Goal: Use online tool/utility: Utilize a website feature to perform a specific function

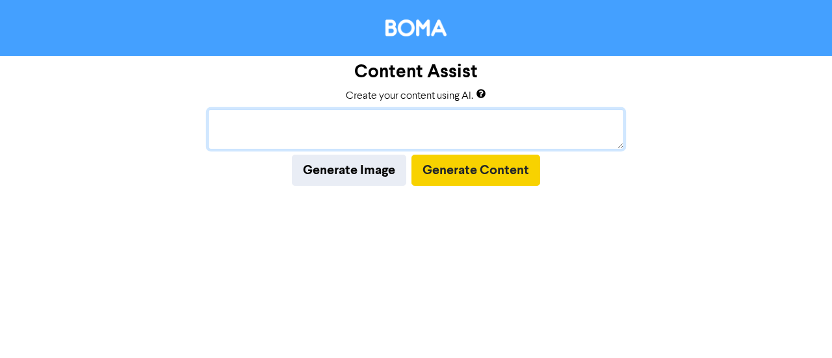
paste textarea "Visual: Ledger, calculator, or compliance icons."
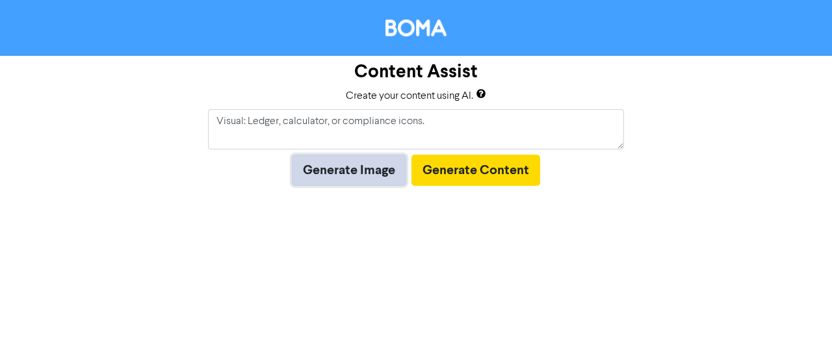
click at [350, 167] on button "Generate Image" at bounding box center [349, 170] width 114 height 31
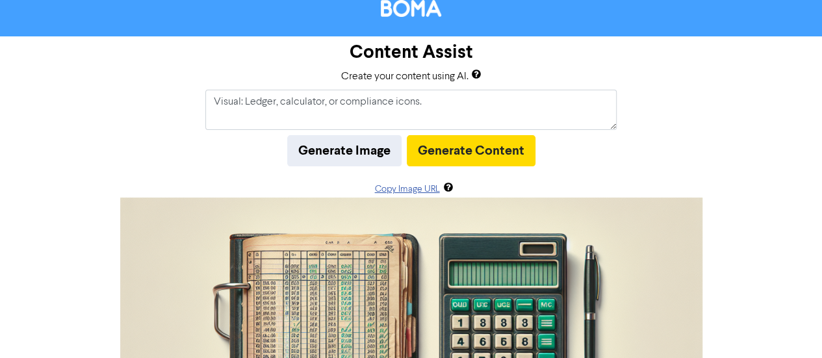
scroll to position [17, 0]
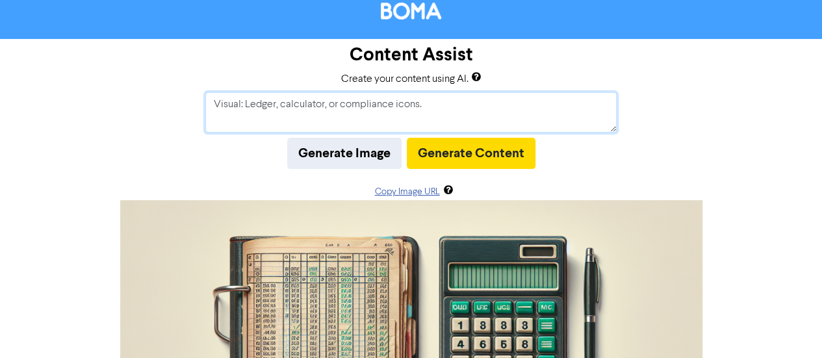
click at [244, 103] on textarea "Visual: Ledger, calculator, or compliance icons." at bounding box center [410, 112] width 411 height 40
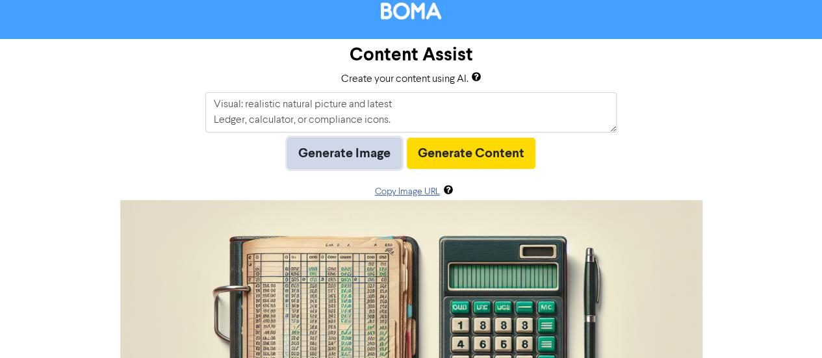
click at [313, 151] on button "Generate Image" at bounding box center [344, 153] width 114 height 31
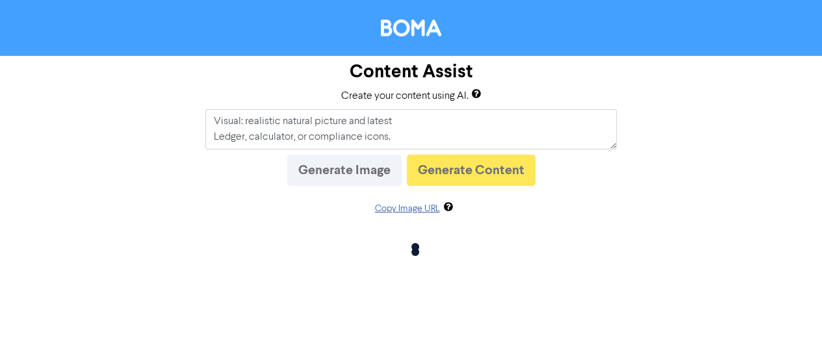
scroll to position [0, 0]
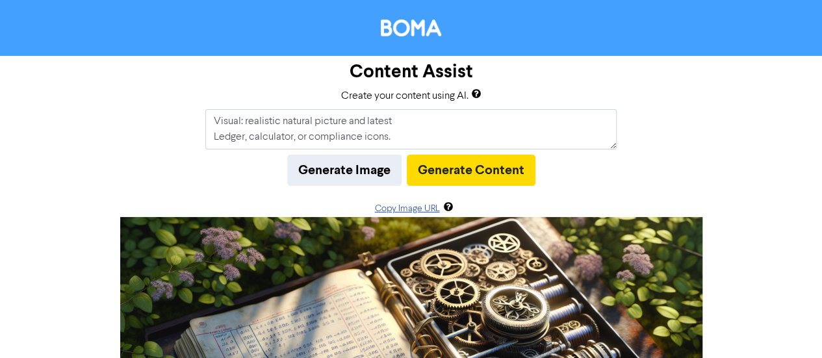
click at [742, 242] on div "Content Assist Create your content using AI. Visual: realistic natural picture …" at bounding box center [411, 303] width 822 height 494
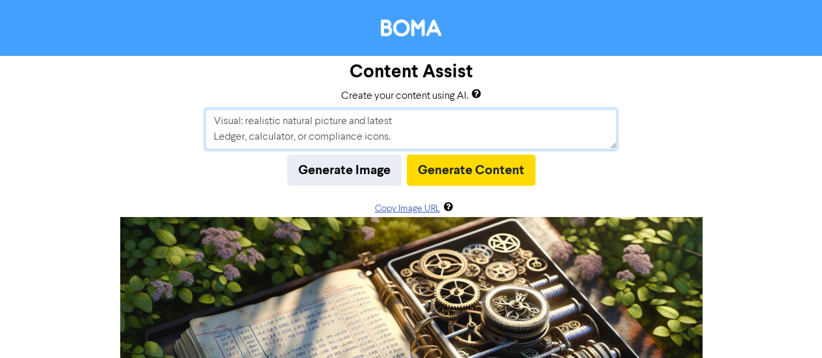
click at [404, 129] on textarea "Visual: realistic natural picture and latest Ledger, calculator, or compliance …" at bounding box center [410, 129] width 411 height 40
click at [405, 123] on textarea "Visual: realistic natural picture and latest Ledger, calculator, or compliance …" at bounding box center [410, 129] width 411 height 40
click at [407, 137] on textarea "Visual: realistic natural picture and latest innovated Ledger, calculator, or c…" at bounding box center [410, 129] width 411 height 40
drag, startPoint x: 407, startPoint y: 137, endPoint x: 298, endPoint y: 124, distance: 109.9
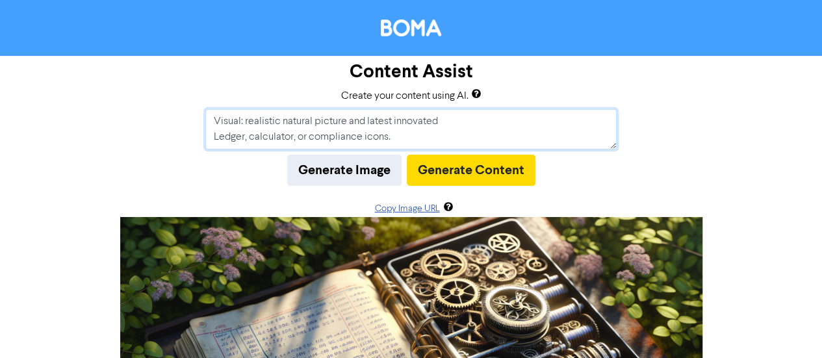
click at [298, 124] on textarea "Visual: realistic natural picture and latest innovated Ledger, calculator, or c…" at bounding box center [410, 129] width 411 height 40
drag, startPoint x: 298, startPoint y: 124, endPoint x: 216, endPoint y: 136, distance: 82.7
click at [216, 136] on textarea "Visual: realistic natural picture and latest innovated Ledger, calculator" at bounding box center [410, 129] width 411 height 40
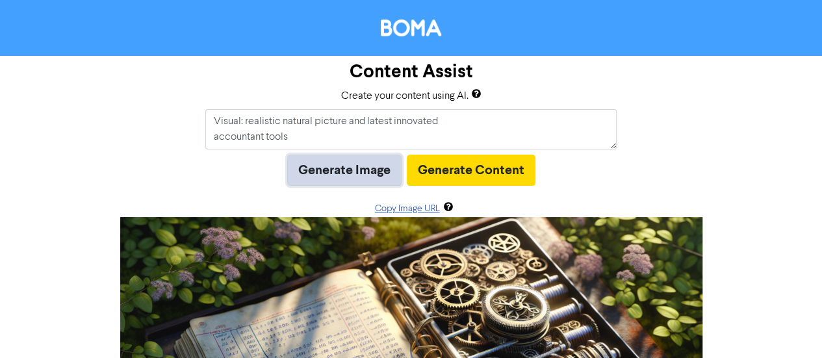
click at [320, 173] on button "Generate Image" at bounding box center [344, 170] width 114 height 31
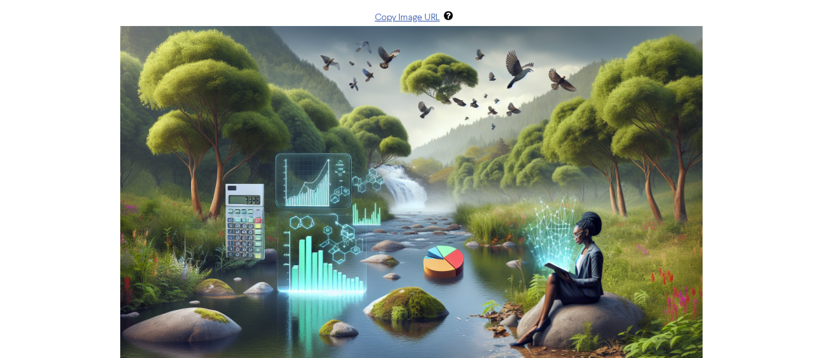
scroll to position [0, 0]
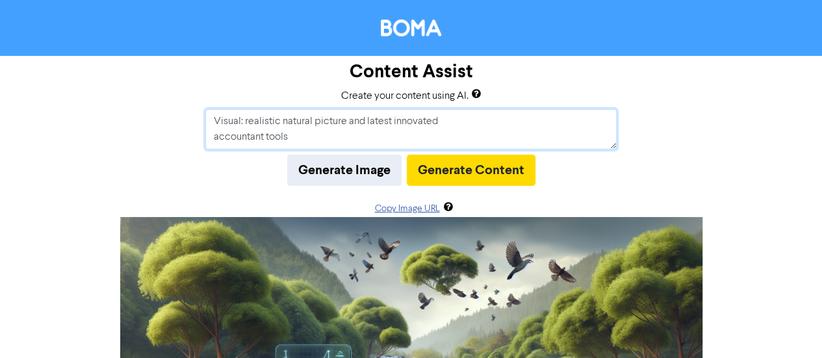
click at [520, 125] on textarea "Visual: realistic natural picture and latest innovated accountant tools" at bounding box center [410, 129] width 411 height 40
drag, startPoint x: 244, startPoint y: 119, endPoint x: 187, endPoint y: 121, distance: 56.6
click at [187, 121] on div "Content Assist Create your content using AI. Visual: realistic natural picture …" at bounding box center [411, 303] width 822 height 494
drag, startPoint x: 363, startPoint y: 122, endPoint x: 21, endPoint y: 147, distance: 342.8
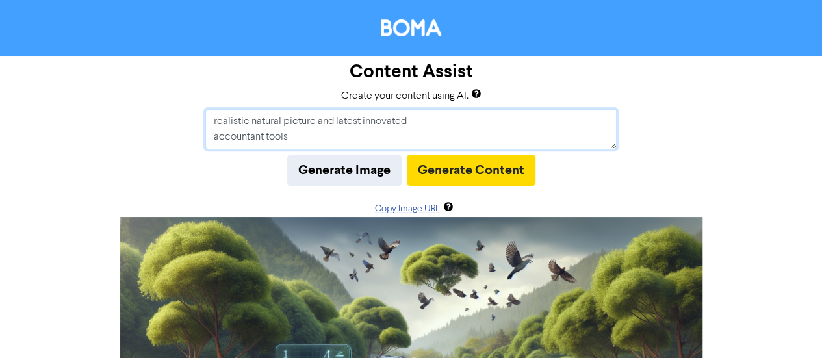
click at [21, 147] on div "Content Assist Create your content using AI. realistic natural picture and late…" at bounding box center [411, 303] width 822 height 494
click at [387, 122] on textarea "realistic natural picture and latest innovated accountant tools" at bounding box center [410, 129] width 411 height 40
drag, startPoint x: 364, startPoint y: 123, endPoint x: 217, endPoint y: 122, distance: 146.8
click at [217, 122] on textarea "realistic natural picture and latest innovated accountant tools" at bounding box center [410, 129] width 411 height 40
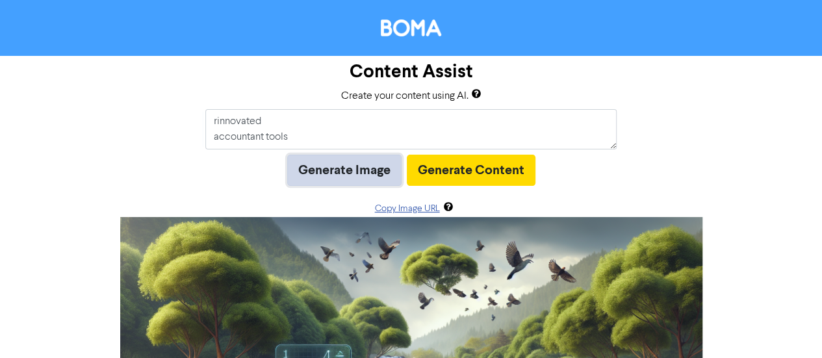
click at [304, 166] on button "Generate Image" at bounding box center [344, 170] width 114 height 31
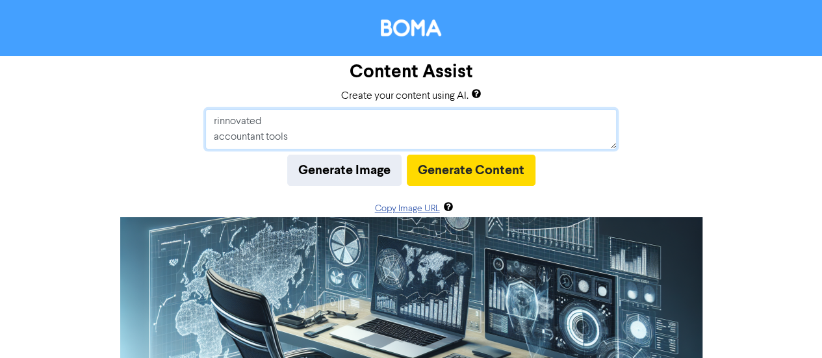
click at [344, 134] on textarea "rinnovated accountant tools" at bounding box center [410, 129] width 411 height 40
paste textarea "Chart/graph animation"
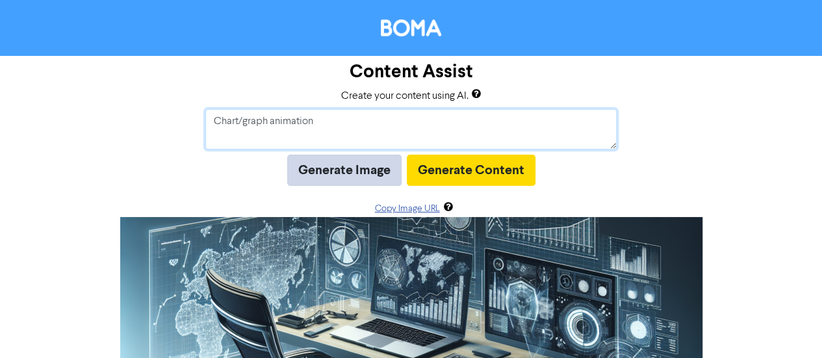
type textarea "Chart/graph animation"
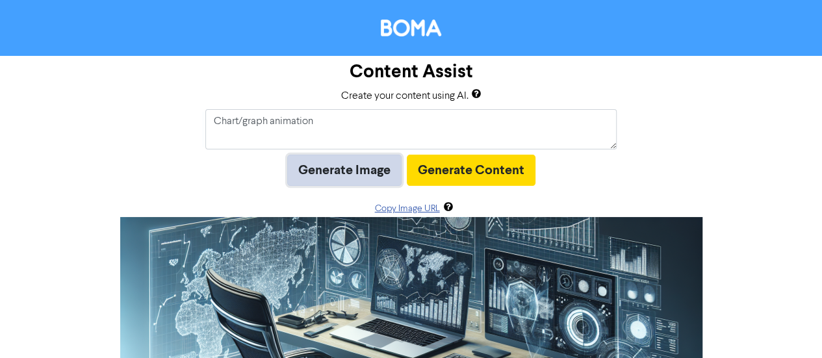
click at [372, 167] on button "Generate Image" at bounding box center [344, 170] width 114 height 31
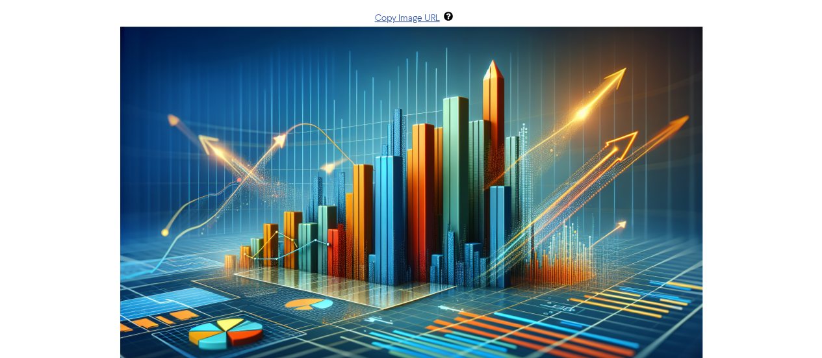
scroll to position [191, 0]
